Goal: Task Accomplishment & Management: Complete application form

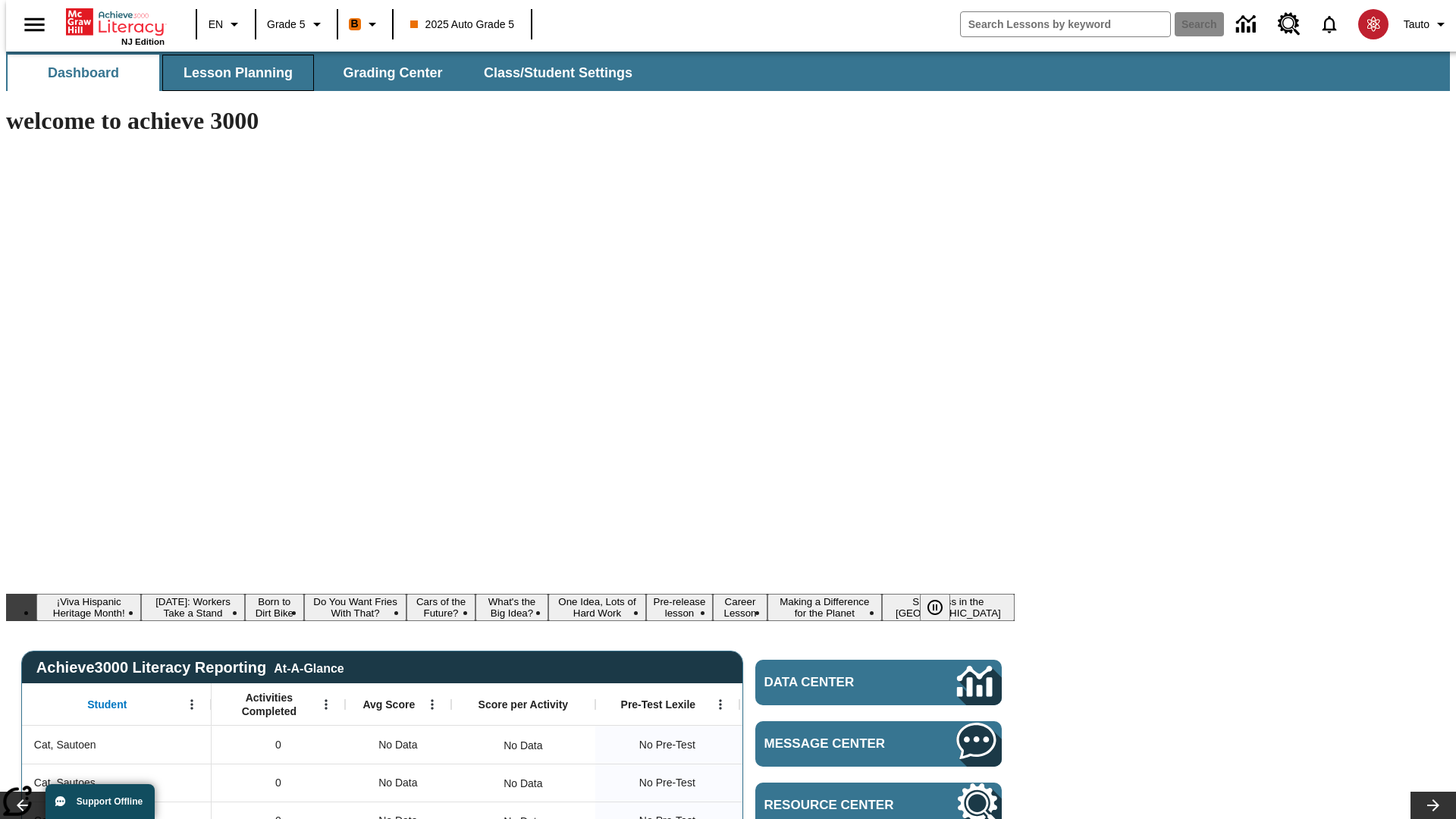
click at [232, 73] on span "Lesson Planning" at bounding box center [238, 72] width 110 height 17
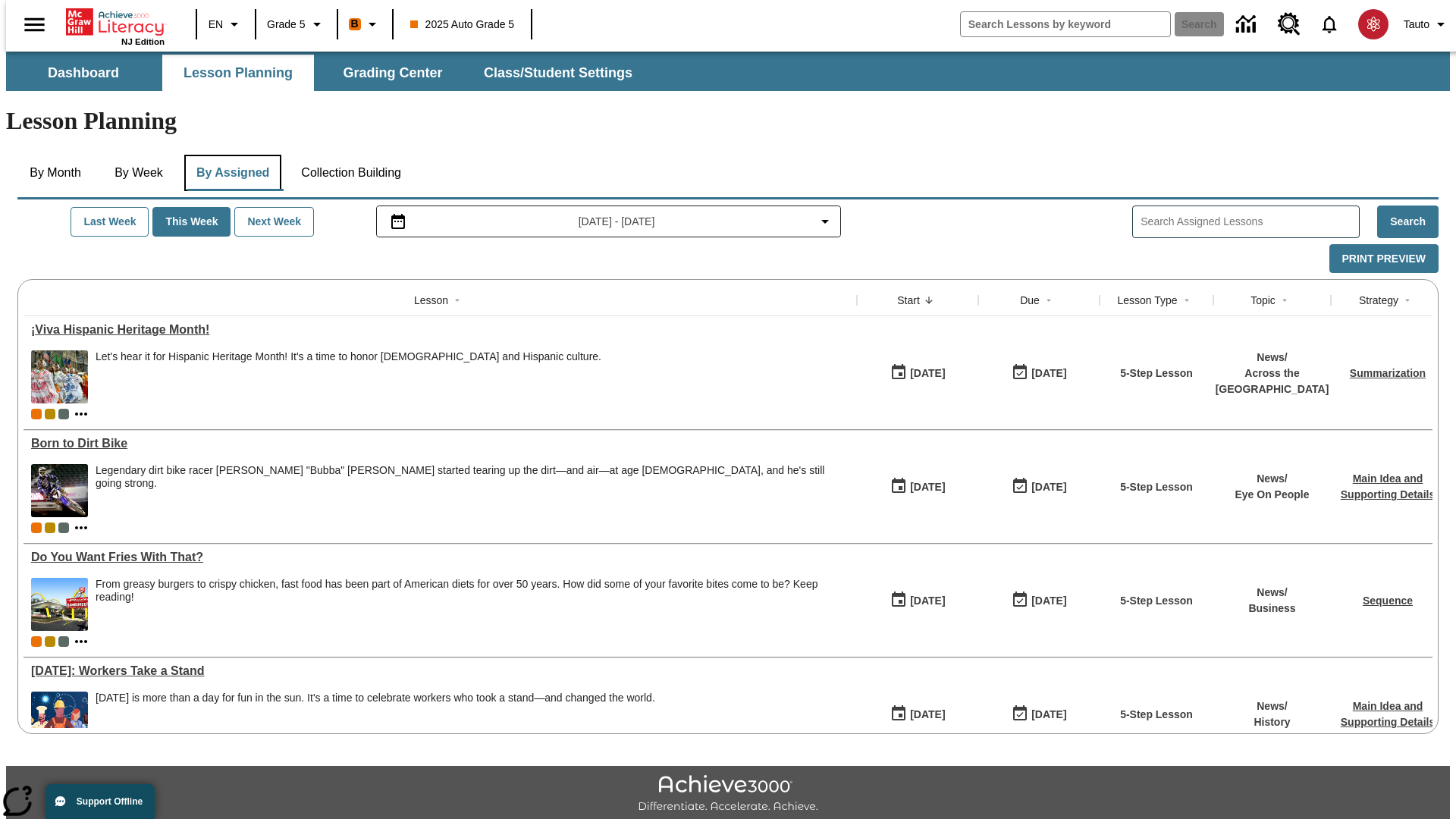
click at [229, 155] on button "By Assigned" at bounding box center [233, 173] width 97 height 37
type input "CVC Short Vowels Lesson 2"
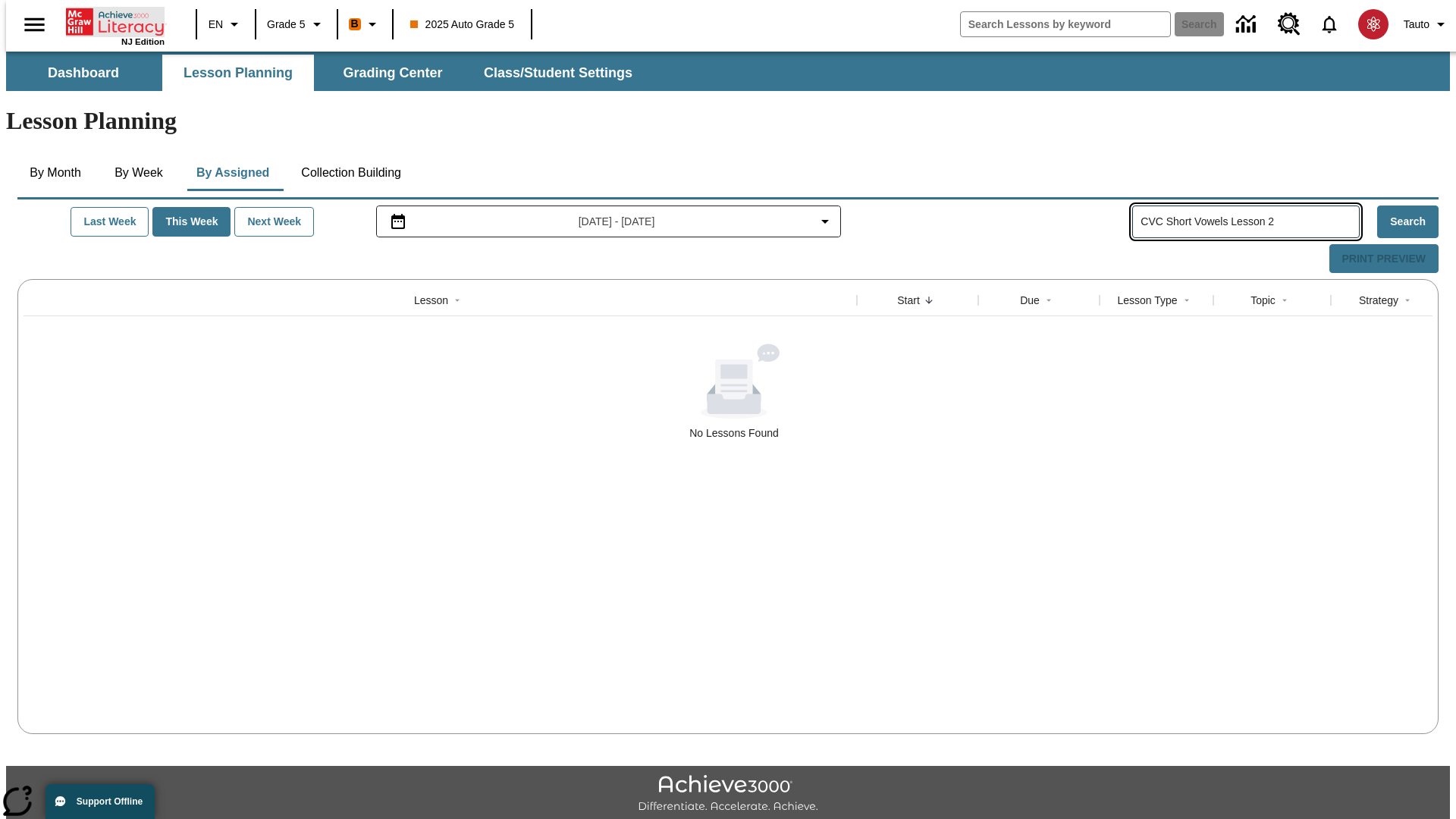
click at [110, 20] on icon "Home" at bounding box center [116, 21] width 101 height 30
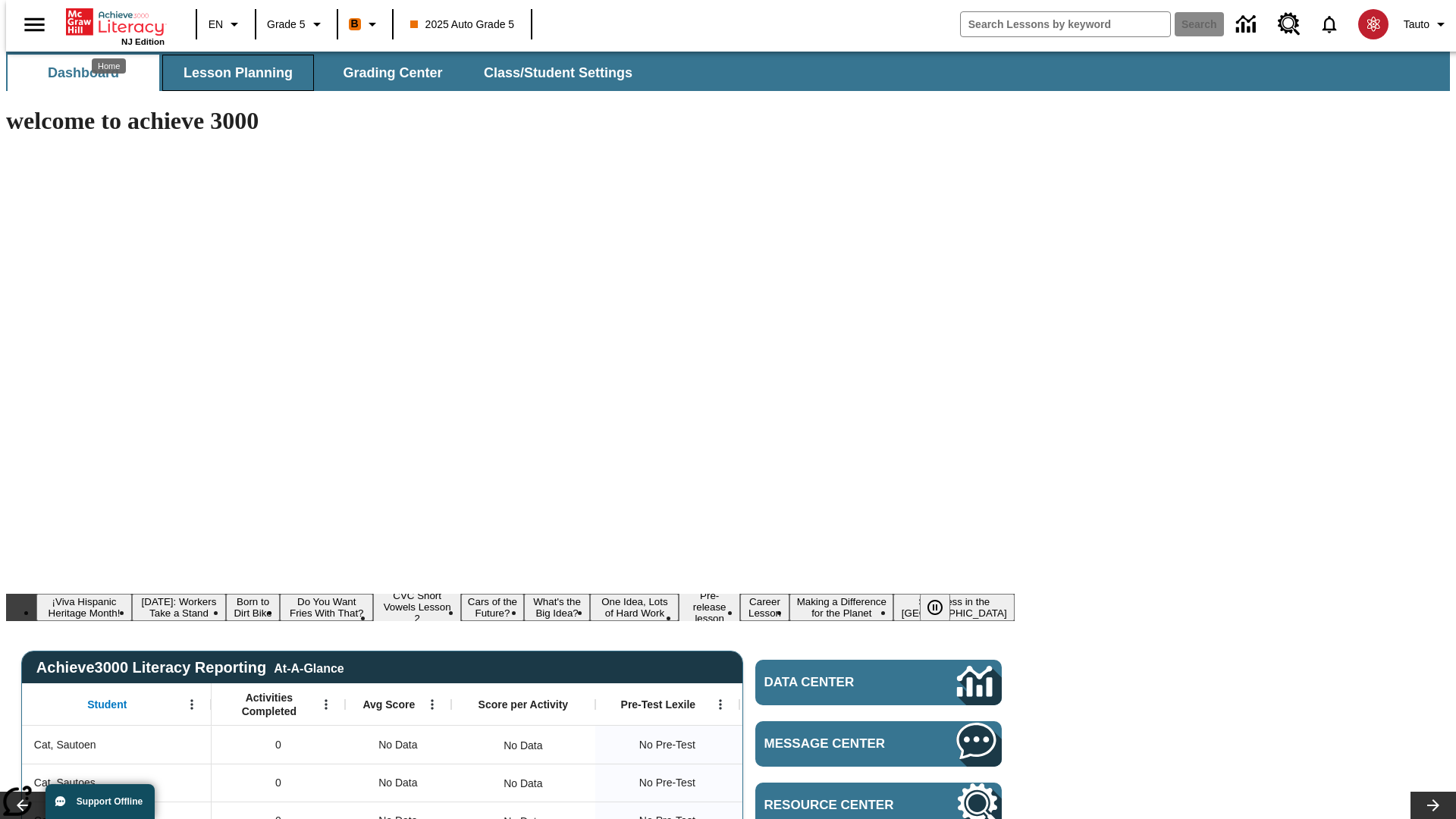
click at [232, 73] on span "Lesson Planning" at bounding box center [238, 72] width 110 height 17
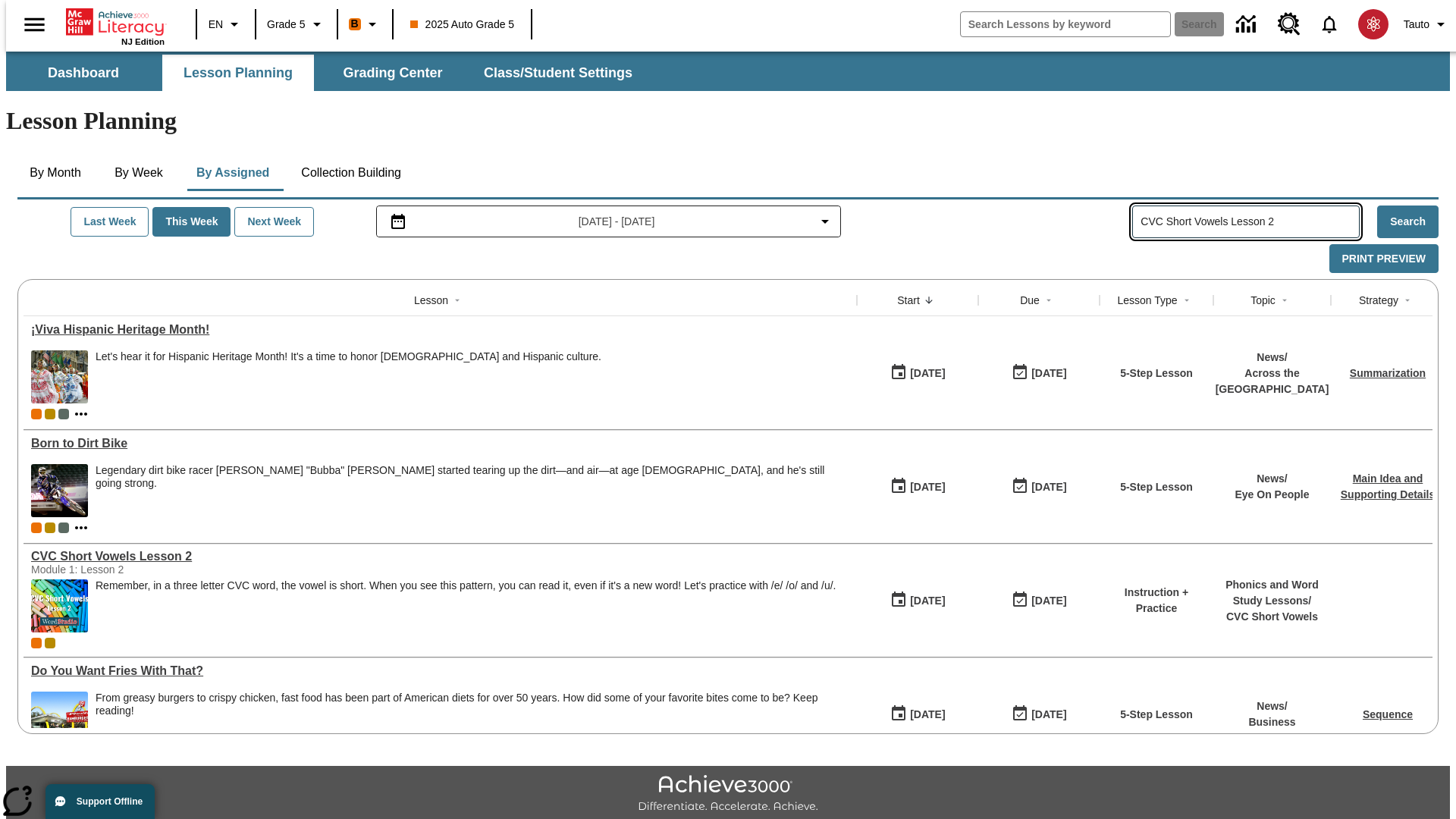
type input "CVC Short Vowels Lesson 2"
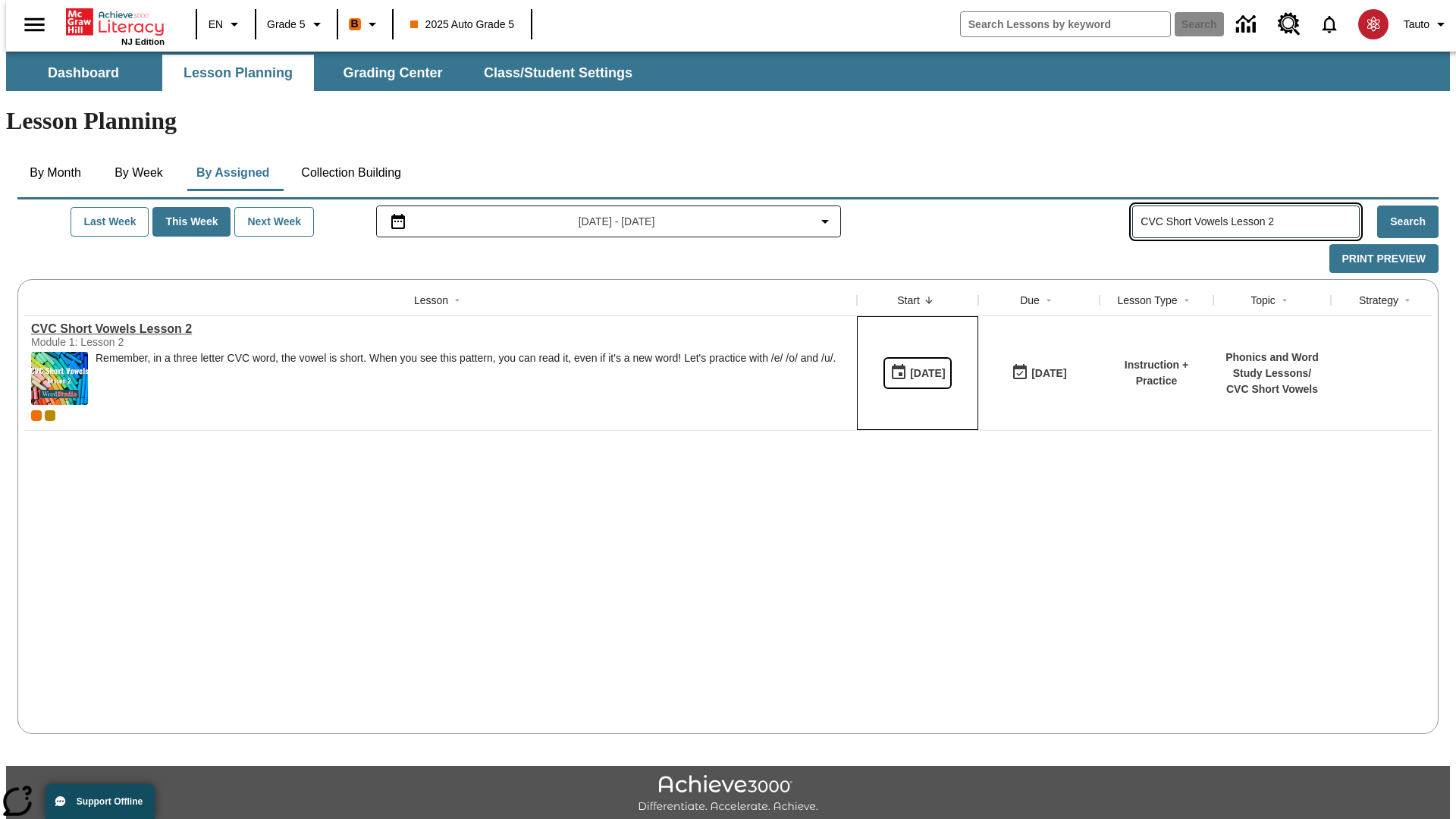
click at [912, 364] on div "[DATE]" at bounding box center [927, 373] width 35 height 19
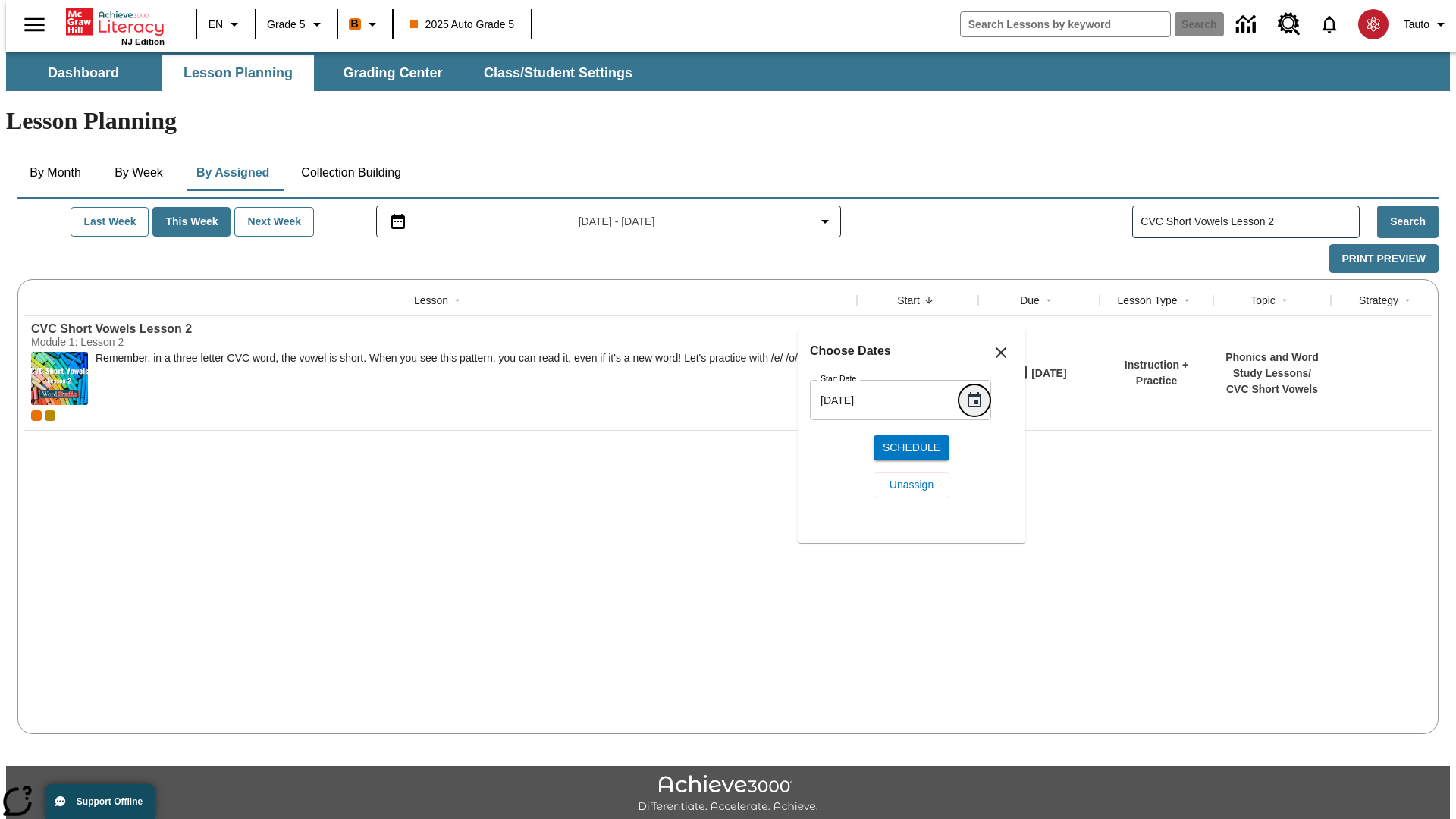
click at [980, 399] on icon "Choose date, selected date is Oct 15, 2025" at bounding box center [974, 399] width 14 height 15
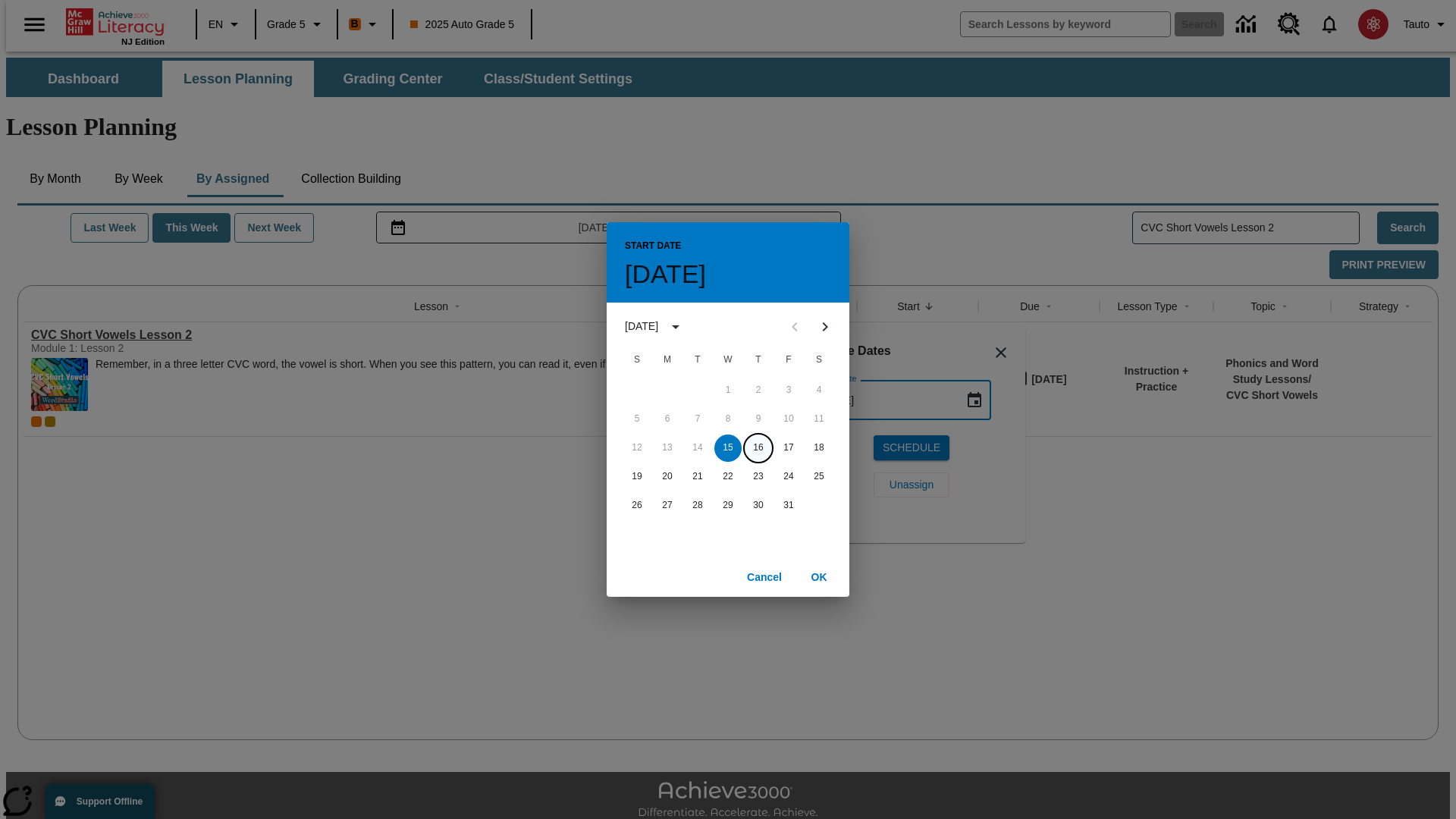
click at [758, 447] on button "16" at bounding box center [758, 448] width 28 height 28
click at [819, 576] on button "OK" at bounding box center [819, 577] width 49 height 28
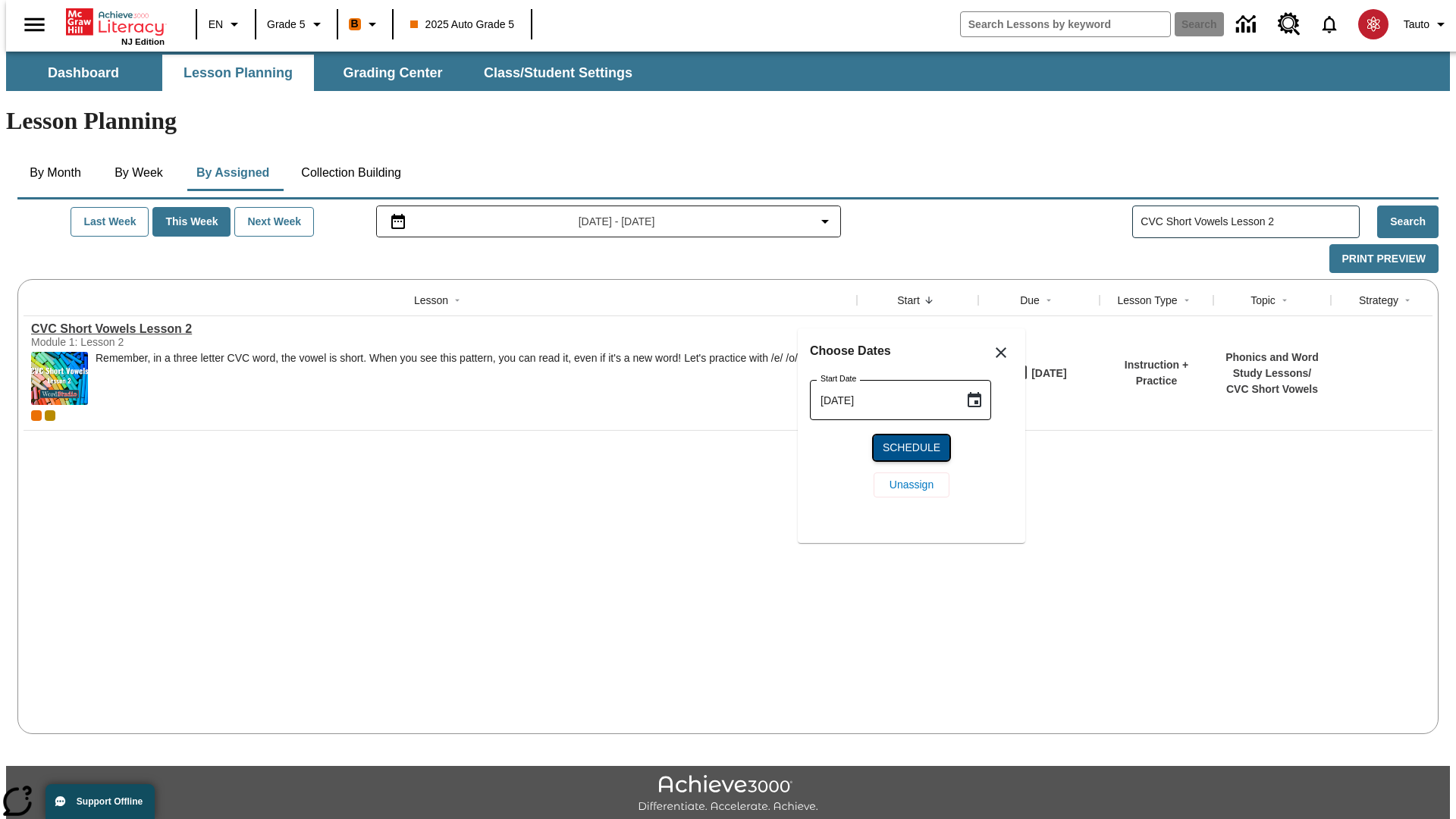
click at [912, 447] on span "Schedule" at bounding box center [911, 448] width 58 height 16
